Goal: Information Seeking & Learning: Learn about a topic

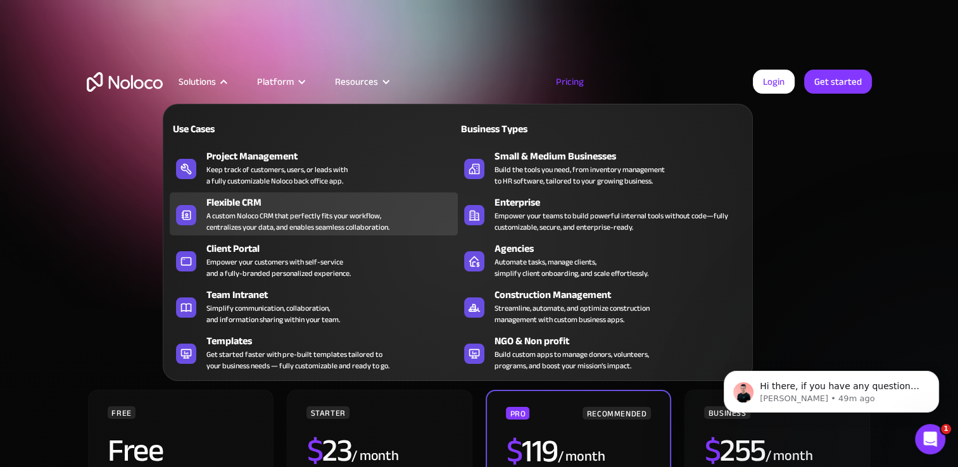
click at [264, 222] on div "A custom Noloco CRM that perfectly fits your workflow, centralizes your data, a…" at bounding box center [298, 221] width 183 height 23
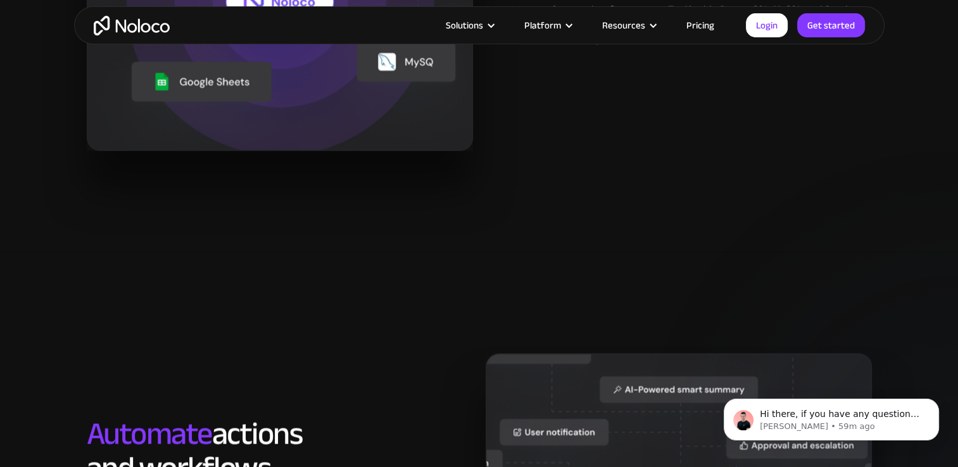
scroll to position [1647, 0]
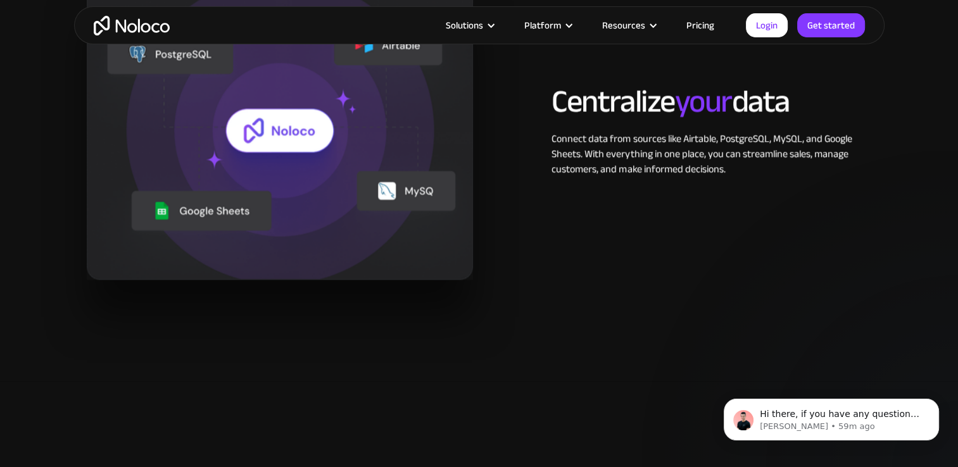
click at [711, 29] on link "Pricing" at bounding box center [701, 25] width 60 height 16
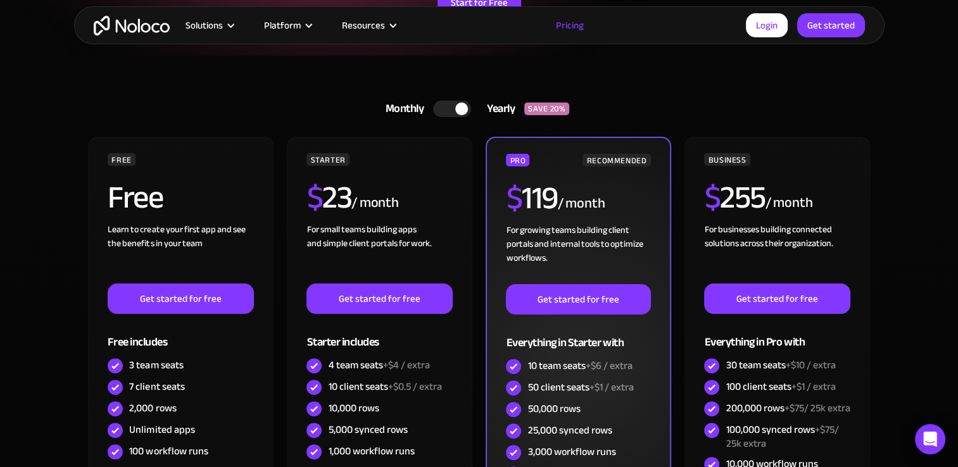
scroll to position [317, 0]
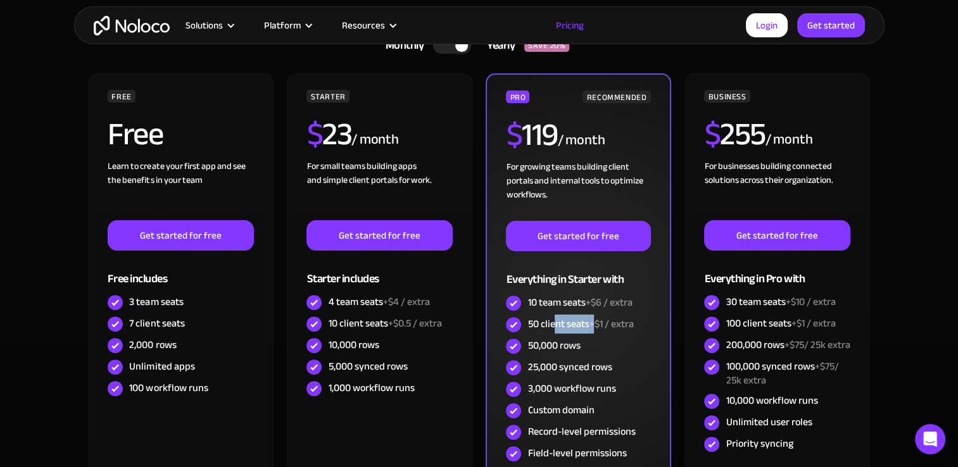
drag, startPoint x: 554, startPoint y: 328, endPoint x: 594, endPoint y: 329, distance: 40.5
click at [594, 329] on div "50 client seats +$1 / extra" at bounding box center [581, 324] width 106 height 14
drag, startPoint x: 594, startPoint y: 329, endPoint x: 561, endPoint y: 326, distance: 33.1
click at [561, 326] on div "50 client seats +$1 / extra" at bounding box center [581, 324] width 106 height 14
click at [561, 329] on div "50 client seats +$1 / extra" at bounding box center [581, 324] width 106 height 14
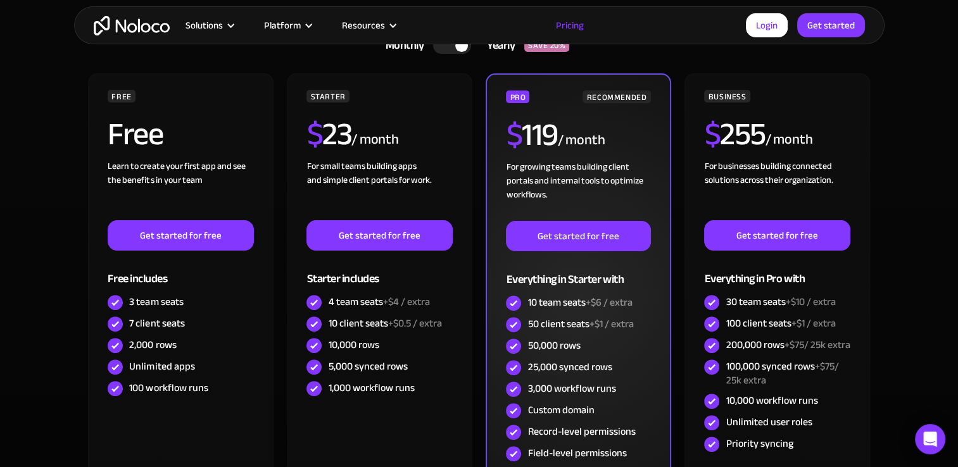
drag, startPoint x: 528, startPoint y: 325, endPoint x: 590, endPoint y: 319, distance: 63.0
click at [590, 319] on div "50 client seats +$1 / extra" at bounding box center [581, 324] width 106 height 14
drag, startPoint x: 590, startPoint y: 319, endPoint x: 616, endPoint y: 338, distance: 31.7
click at [616, 338] on div "50,000 rows" at bounding box center [578, 347] width 144 height 22
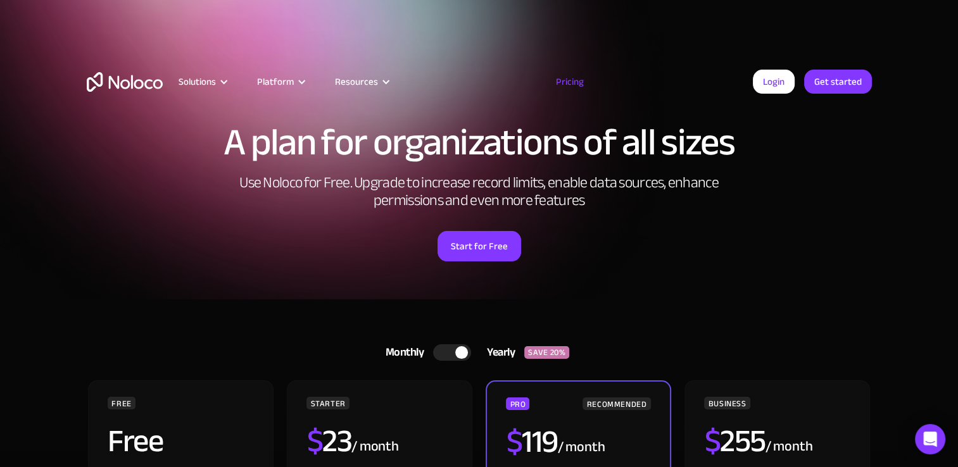
scroll to position [0, 0]
